Goal: Check status: Check status

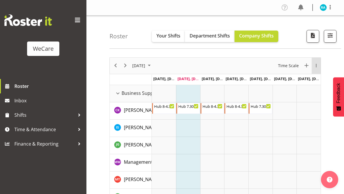
click at [316, 65] on div "overflow" at bounding box center [316, 66] width 9 height 4
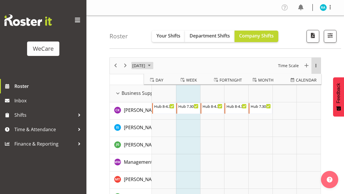
click at [146, 62] on span "[DATE]" at bounding box center [139, 65] width 14 height 7
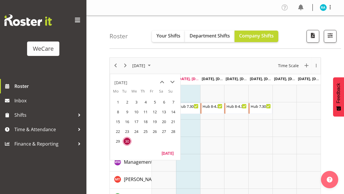
click at [172, 82] on span "next month" at bounding box center [172, 82] width 10 height 10
click at [173, 82] on span "next month" at bounding box center [172, 82] width 10 height 10
click at [121, 99] on span "1" at bounding box center [117, 102] width 9 height 9
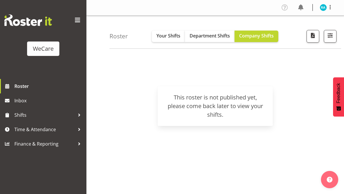
click at [121, 35] on h4 "Roster" at bounding box center [118, 36] width 18 height 7
click at [172, 33] on span "Your Shifts" at bounding box center [168, 36] width 24 height 6
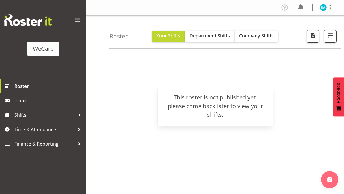
click at [252, 35] on span "Company Shifts" at bounding box center [256, 36] width 35 height 6
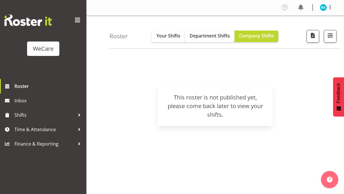
click at [37, 46] on div "WeCare" at bounding box center [43, 48] width 21 height 9
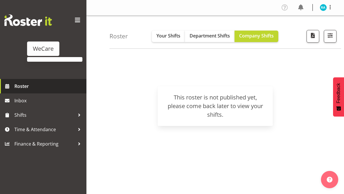
click at [16, 85] on span "Roster" at bounding box center [48, 86] width 69 height 9
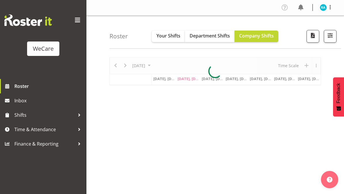
click at [79, 20] on span at bounding box center [77, 20] width 9 height 9
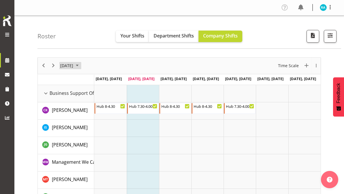
click at [71, 62] on span "[DATE]" at bounding box center [67, 65] width 14 height 7
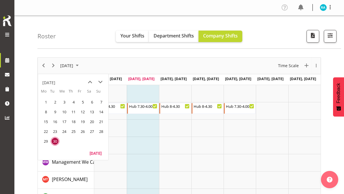
click at [101, 82] on span "next month" at bounding box center [100, 82] width 10 height 10
click at [103, 78] on span "next month" at bounding box center [100, 82] width 10 height 10
click at [92, 101] on span "1" at bounding box center [92, 102] width 9 height 9
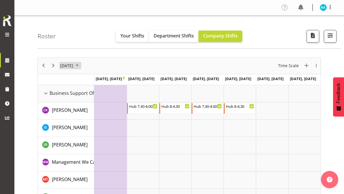
click at [67, 65] on span "[DATE]" at bounding box center [67, 65] width 14 height 7
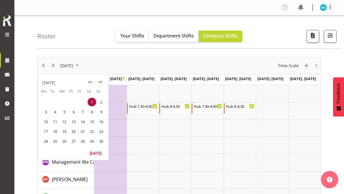
click at [86, 120] on span "14" at bounding box center [82, 121] width 9 height 9
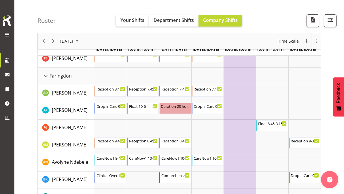
scroll to position [205, 0]
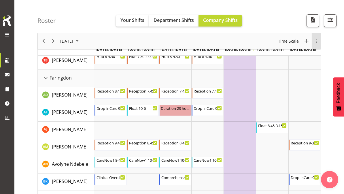
click at [315, 41] on div "overflow" at bounding box center [316, 41] width 9 height 4
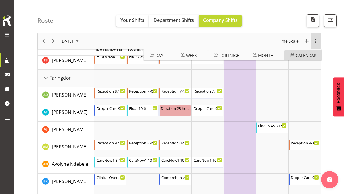
click at [302, 56] on span "calendar" at bounding box center [306, 55] width 21 height 7
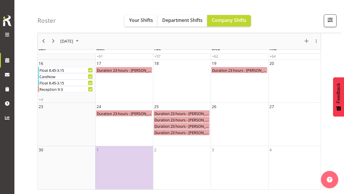
scroll to position [90, 0]
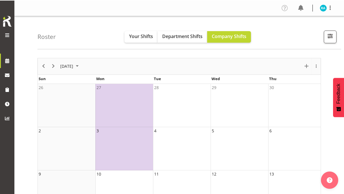
scroll to position [90, 0]
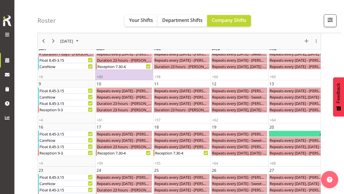
click at [144, 21] on span "Your Shifts" at bounding box center [141, 20] width 24 height 6
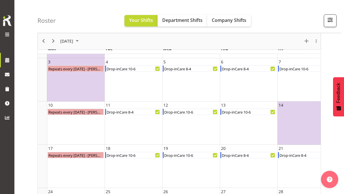
scroll to position [0, 34]
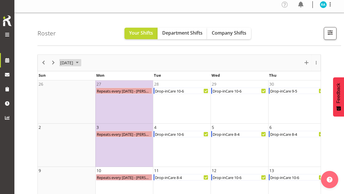
click at [63, 63] on span "[DATE]" at bounding box center [67, 62] width 14 height 7
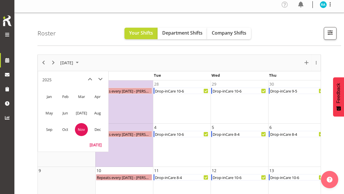
click at [66, 129] on span "Oct" at bounding box center [65, 129] width 13 height 13
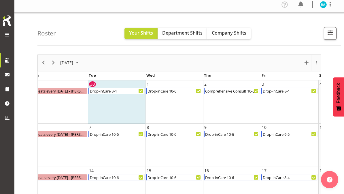
scroll to position [0, 75]
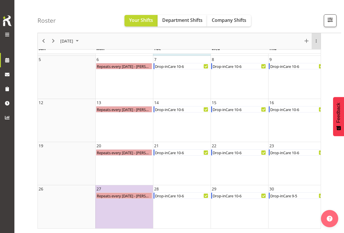
click at [314, 44] on div "overflow" at bounding box center [315, 41] width 9 height 16
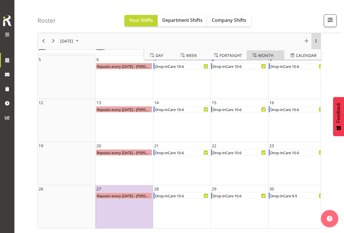
click at [269, 54] on span "Month" at bounding box center [265, 55] width 15 height 7
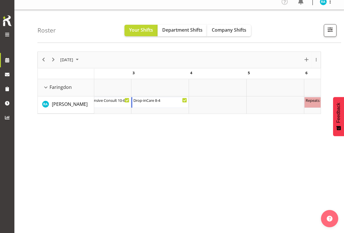
scroll to position [0, 97]
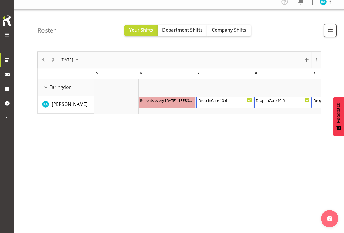
click at [234, 29] on span "Company Shifts" at bounding box center [229, 30] width 35 height 6
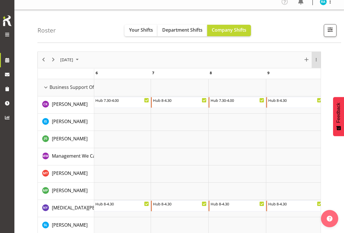
click at [315, 59] on div "overflow" at bounding box center [316, 60] width 9 height 4
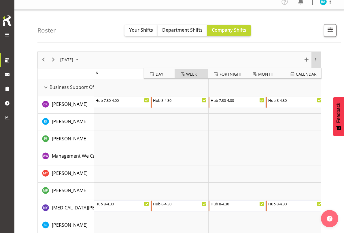
click at [195, 73] on span "Week" at bounding box center [191, 74] width 11 height 7
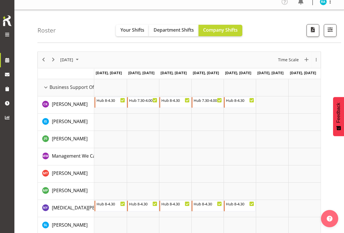
click at [332, 31] on span "button" at bounding box center [329, 29] width 7 height 7
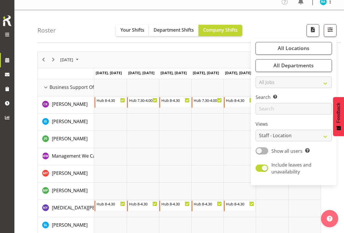
click at [306, 45] on span "All Locations" at bounding box center [294, 48] width 32 height 7
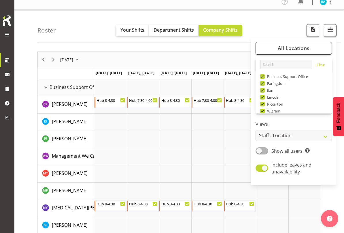
click at [266, 74] on span "Business Support Office" at bounding box center [286, 76] width 43 height 5
click at [264, 75] on input "Business Support Office" at bounding box center [262, 77] width 4 height 4
checkbox input "false"
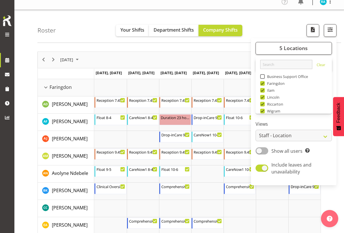
click at [262, 90] on span at bounding box center [262, 90] width 5 height 5
click at [262, 90] on input "Ilam" at bounding box center [262, 90] width 4 height 4
checkbox input "false"
click at [262, 97] on span at bounding box center [262, 97] width 5 height 5
click at [262, 97] on input "Lincoln" at bounding box center [262, 97] width 4 height 4
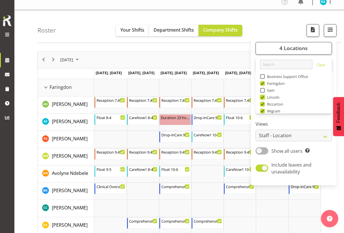
checkbox input "false"
click at [264, 105] on span at bounding box center [262, 104] width 5 height 5
click at [264, 105] on input "Riccarton" at bounding box center [262, 104] width 4 height 4
checkbox input "false"
click at [266, 109] on span "Wigram" at bounding box center [273, 111] width 16 height 5
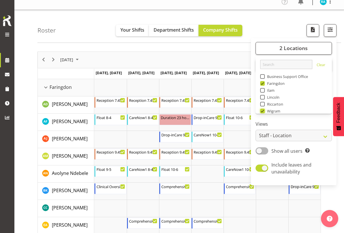
click at [264, 109] on input "Wigram" at bounding box center [262, 111] width 4 height 4
checkbox input "false"
click at [298, 46] on span "1 Locations" at bounding box center [293, 48] width 28 height 7
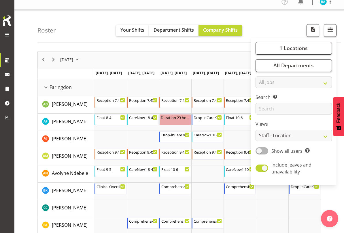
click at [332, 29] on span "button" at bounding box center [329, 29] width 7 height 7
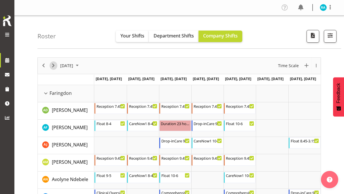
click at [56, 66] on span "Next" at bounding box center [53, 65] width 7 height 7
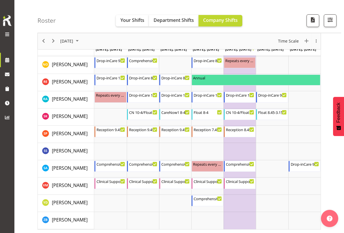
scroll to position [254, 0]
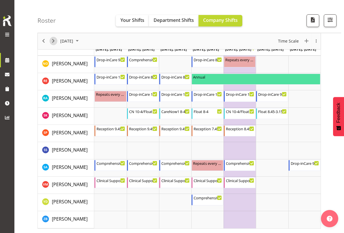
click at [55, 39] on span "Next" at bounding box center [53, 41] width 7 height 7
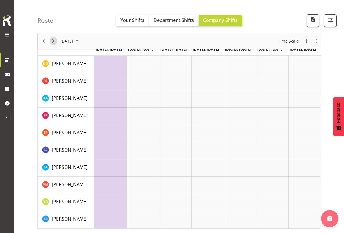
scroll to position [50, 0]
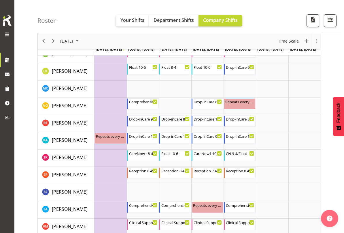
scroll to position [212, 0]
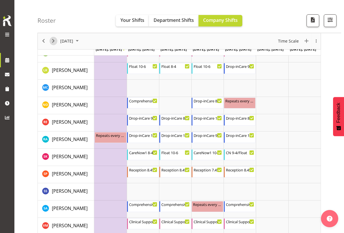
click at [52, 41] on span "Next" at bounding box center [53, 41] width 7 height 7
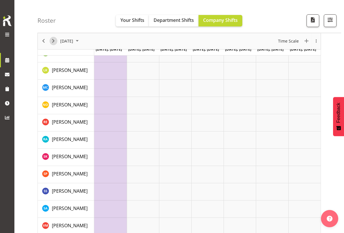
scroll to position [50, 0]
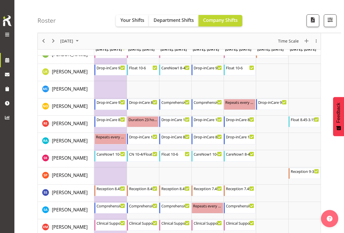
scroll to position [224, 0]
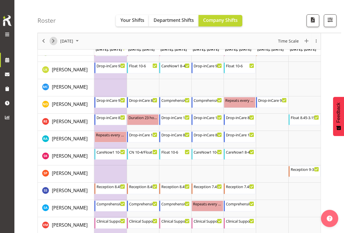
click at [56, 39] on span "Next" at bounding box center [53, 41] width 7 height 7
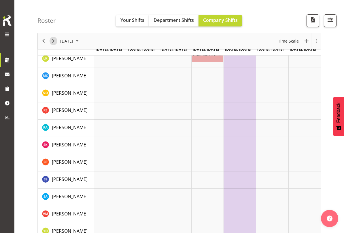
scroll to position [50, 0]
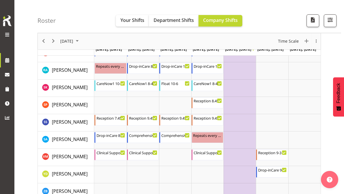
scroll to position [304, 0]
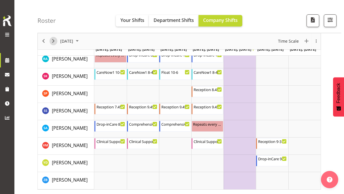
click at [55, 39] on span "Next" at bounding box center [53, 41] width 7 height 7
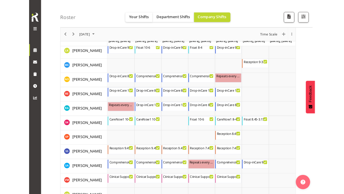
scroll to position [293, 0]
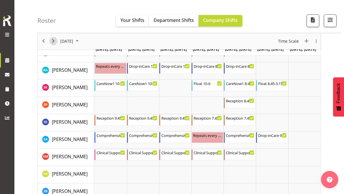
click at [56, 40] on span "Next" at bounding box center [53, 41] width 7 height 7
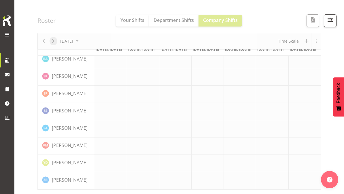
scroll to position [90, 0]
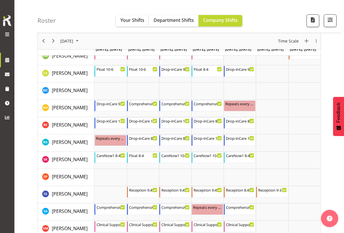
scroll to position [222, 0]
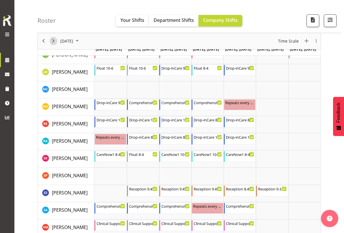
click at [54, 43] on span "Next" at bounding box center [53, 41] width 7 height 7
